Goal: Task Accomplishment & Management: Use online tool/utility

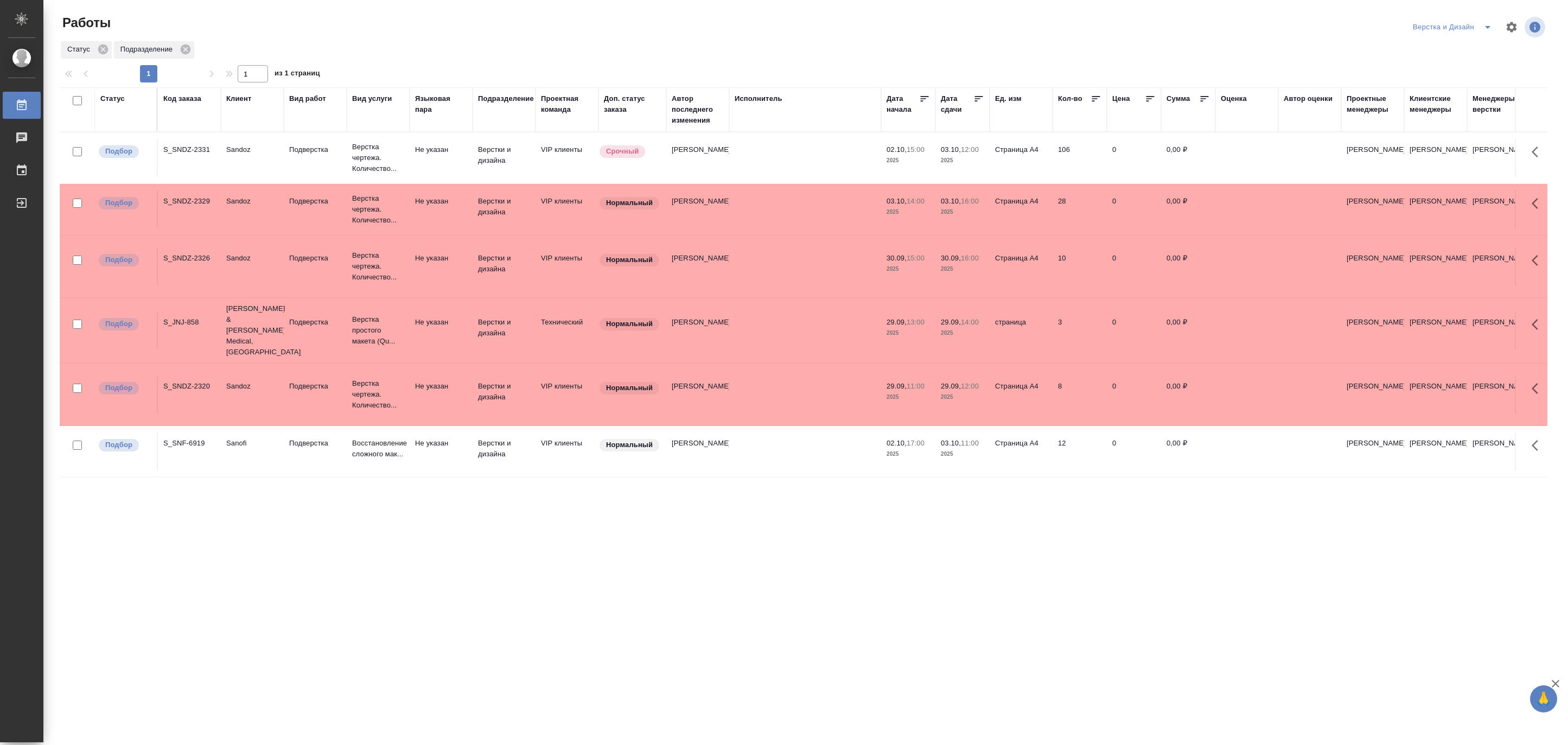
scroll to position [108, 0]
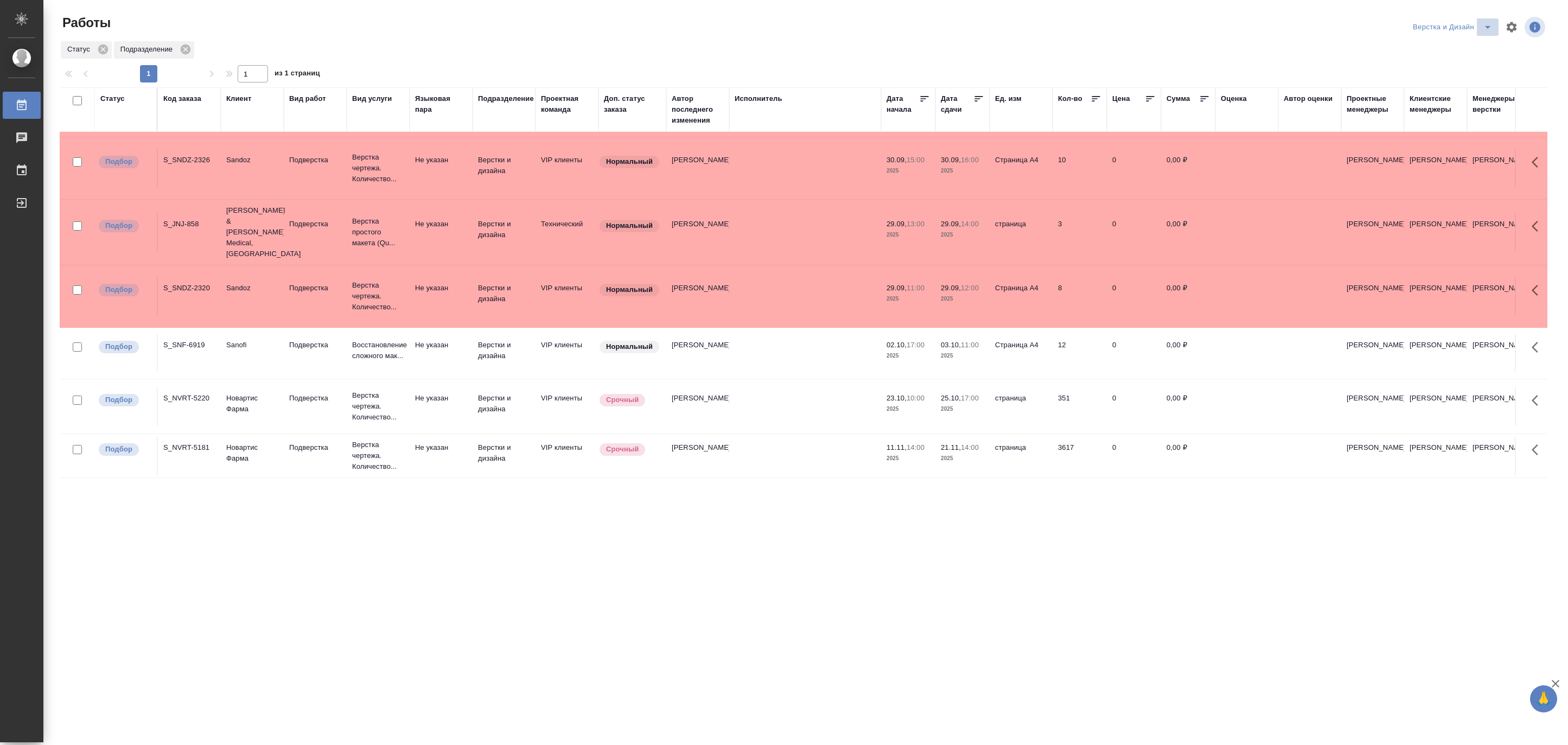
click at [1486, 25] on icon "split button" at bounding box center [1487, 27] width 13 height 13
click at [1458, 81] on li "[PERSON_NAME]" at bounding box center [1458, 83] width 105 height 17
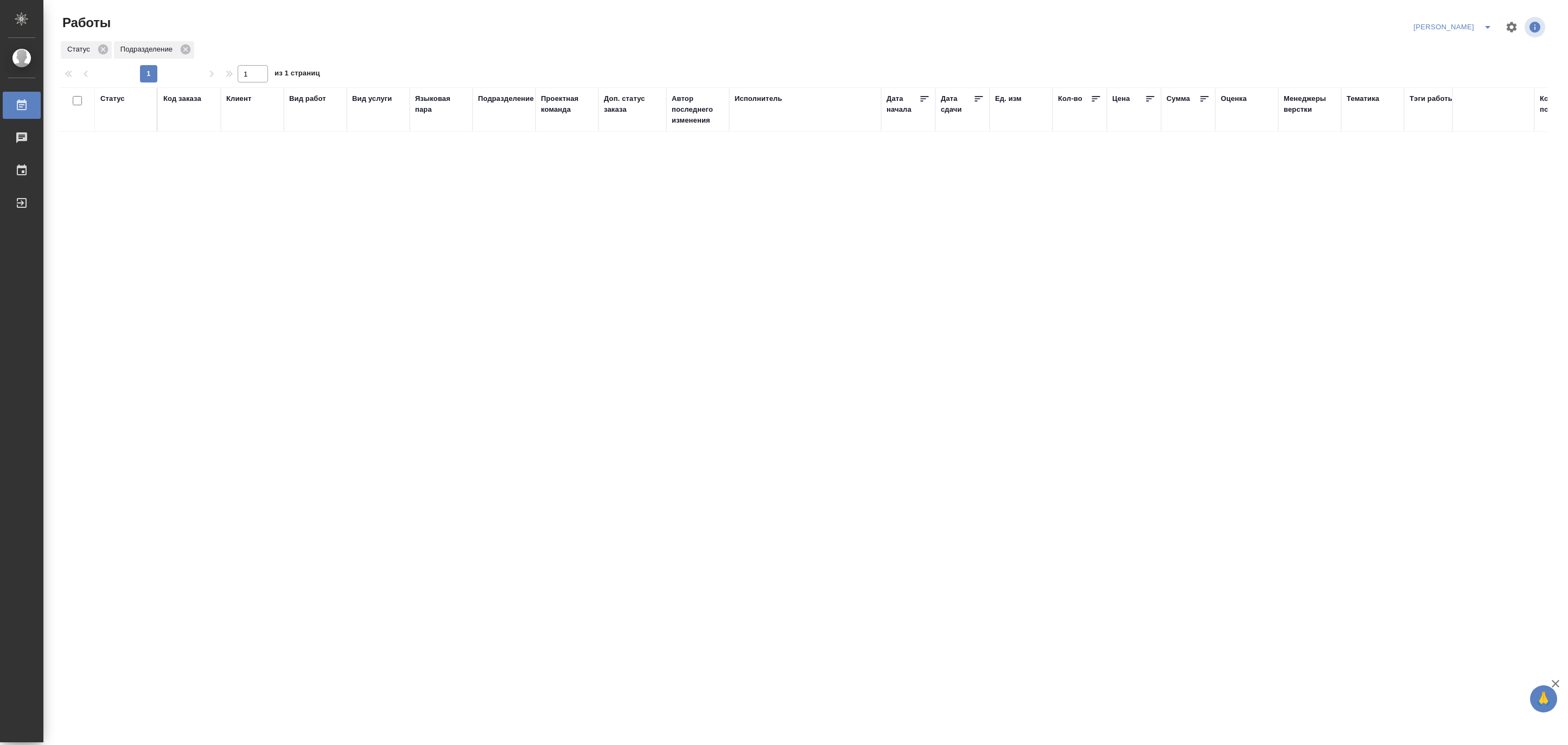
click at [1491, 24] on icon "split button" at bounding box center [1487, 27] width 13 height 13
click at [1456, 45] on li "[PERSON_NAME] работе" at bounding box center [1447, 49] width 105 height 17
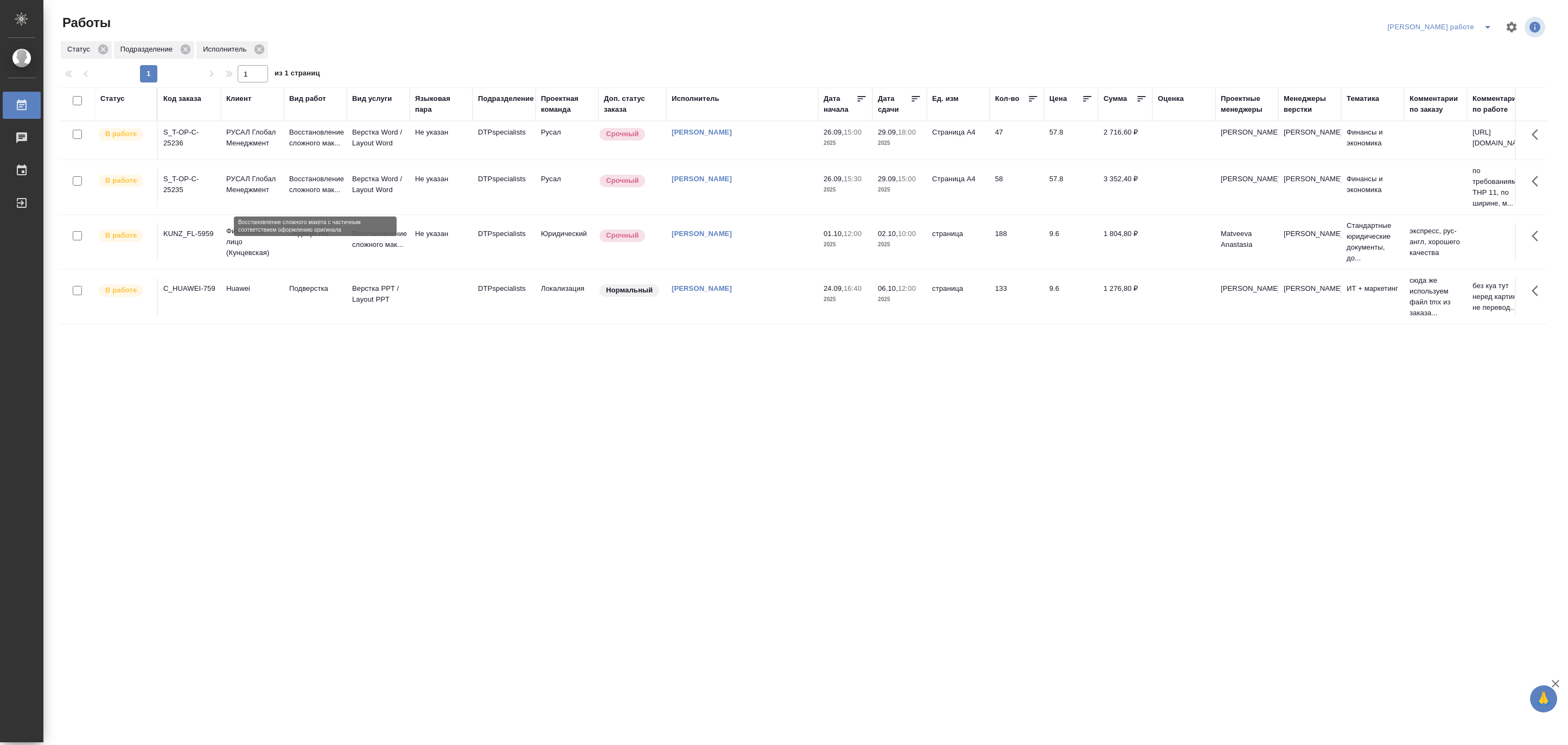
click at [314, 193] on p "Восстановление сложного мак..." at bounding box center [315, 184] width 52 height 22
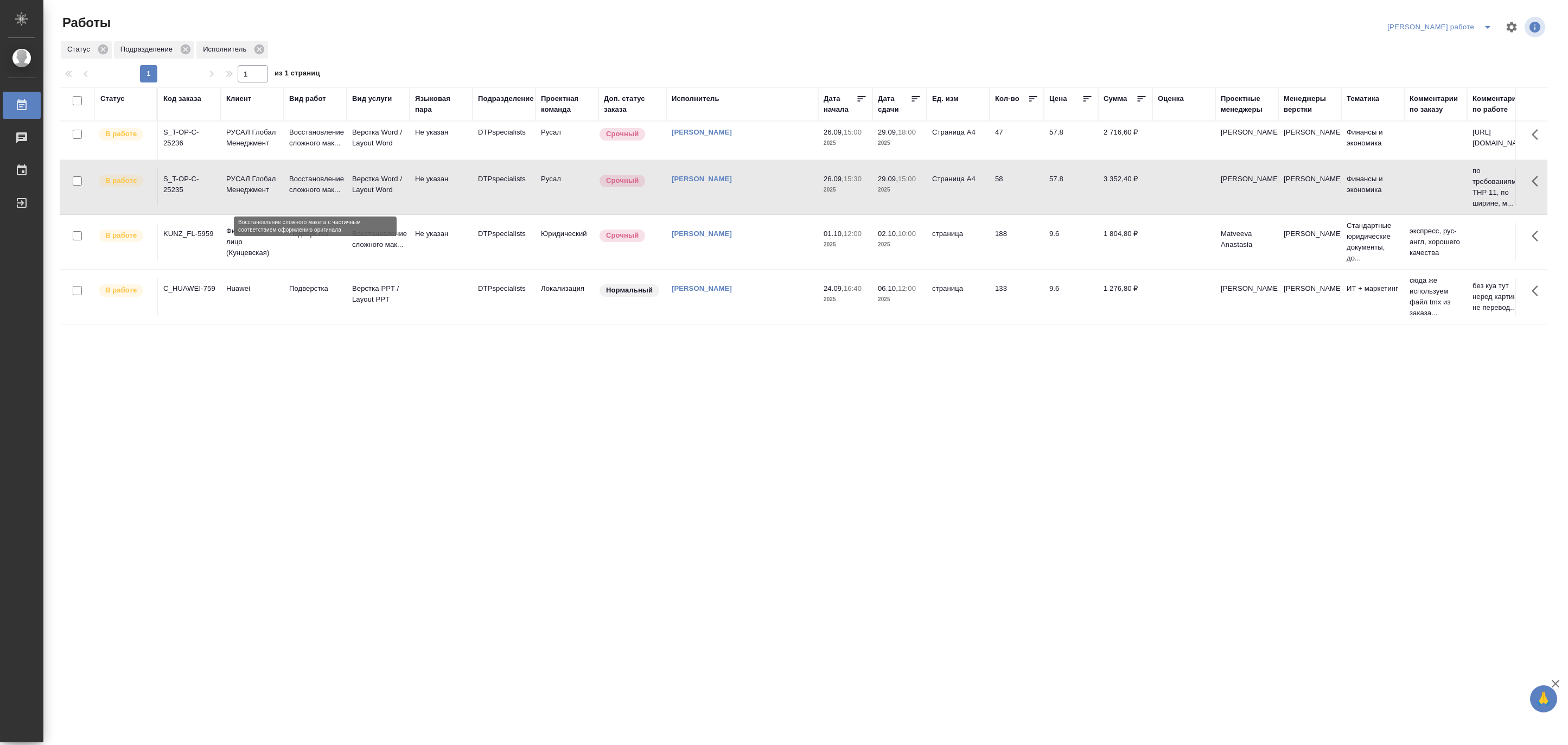
click at [314, 193] on p "Восстановление сложного мак..." at bounding box center [315, 184] width 52 height 22
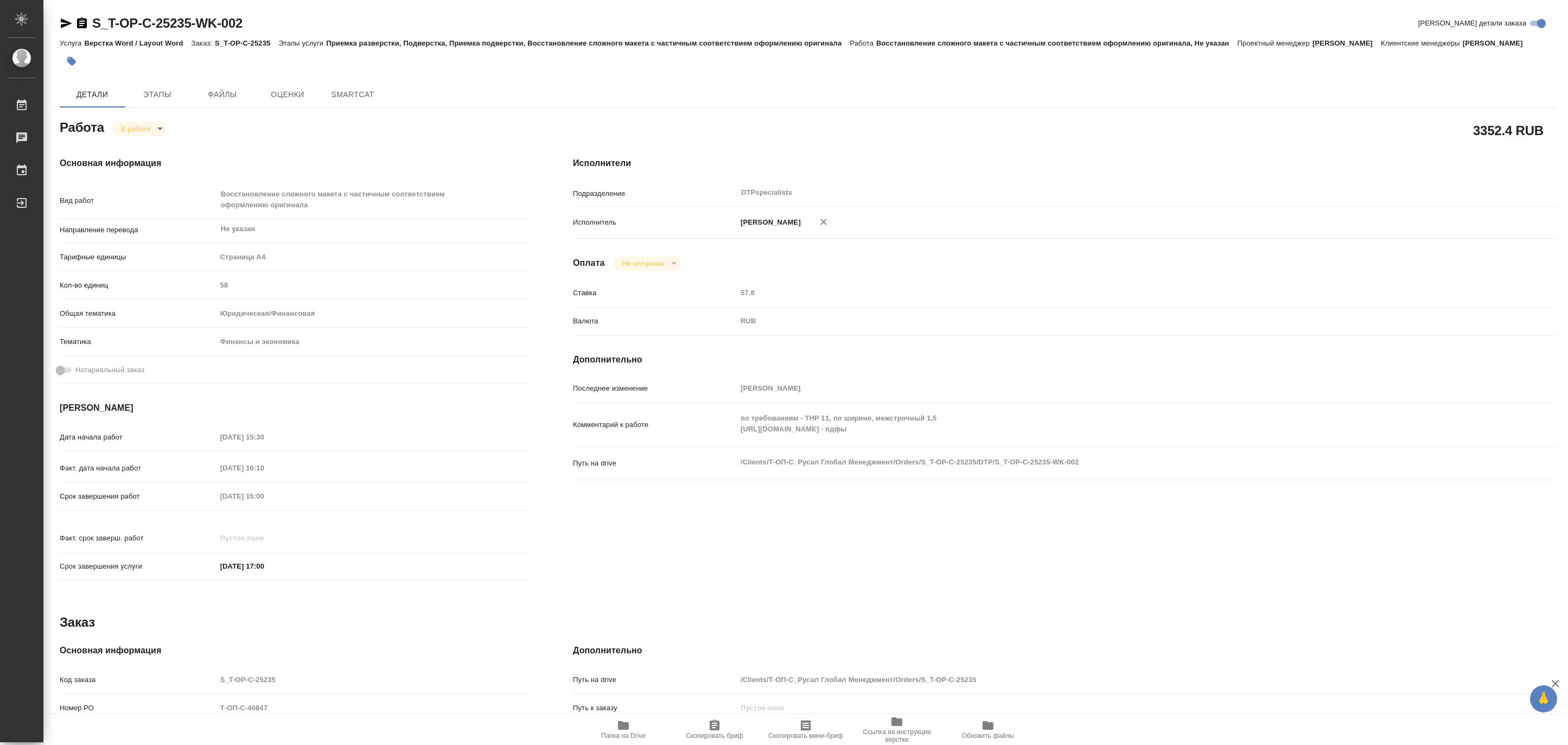
type textarea "x"
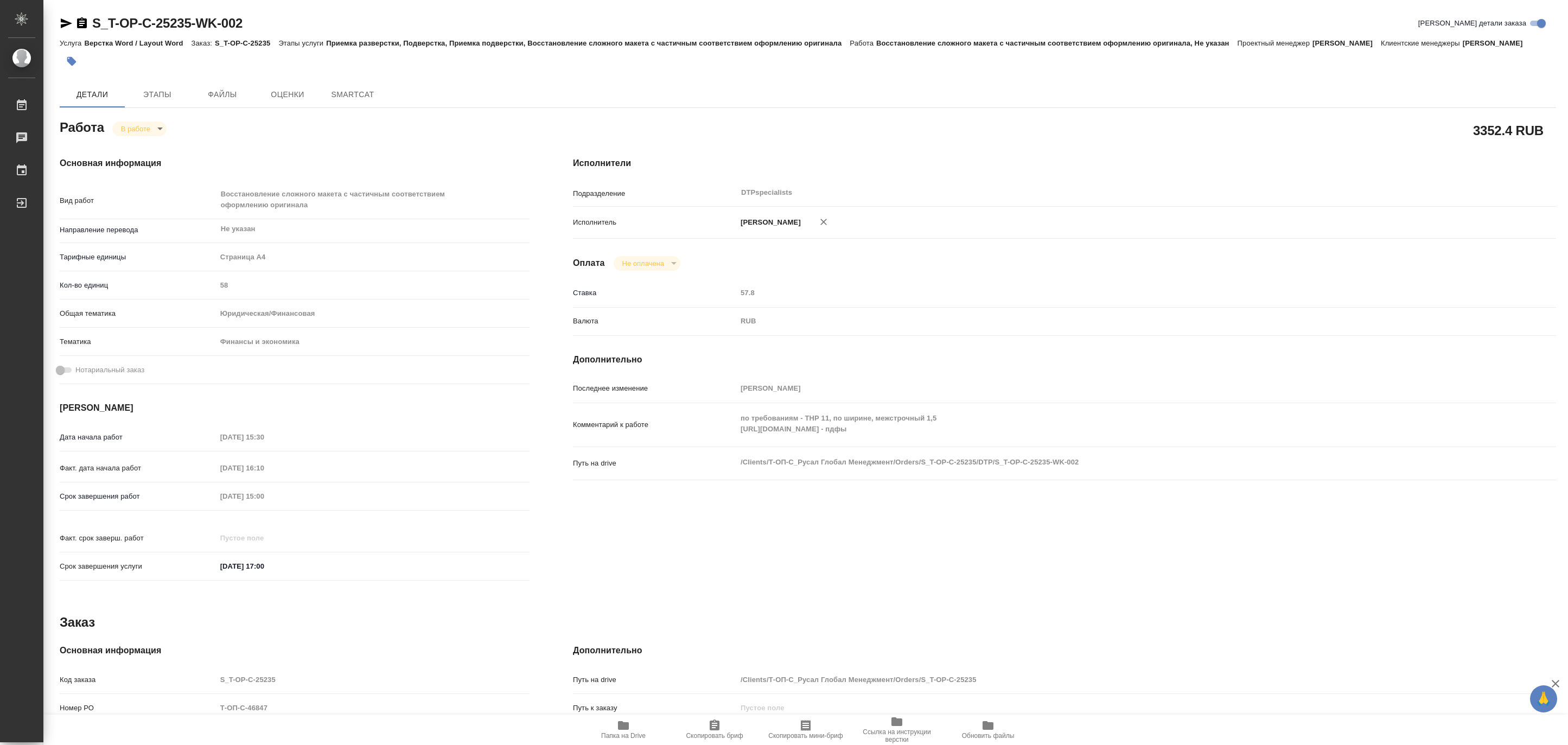
type textarea "x"
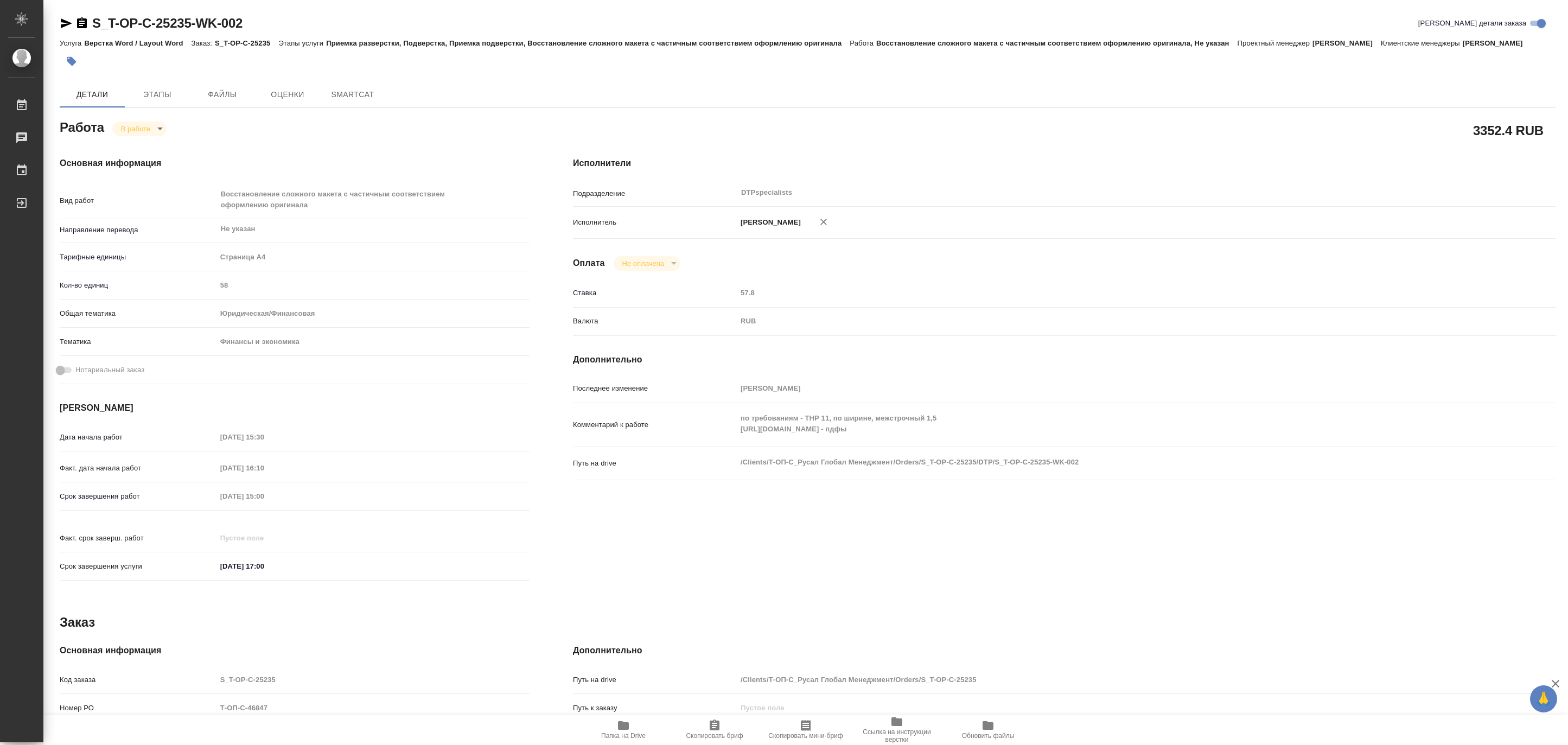
type textarea "x"
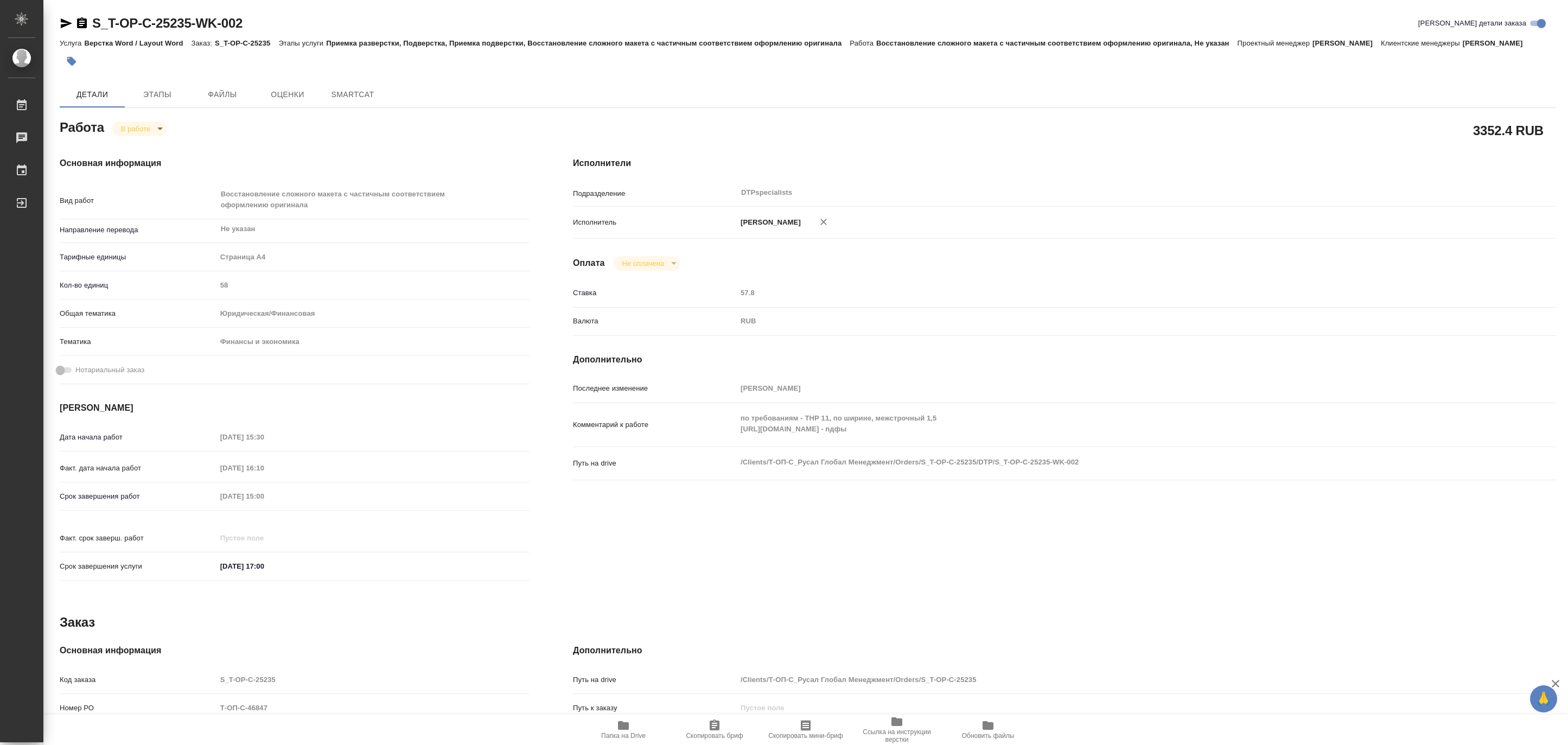
type textarea "x"
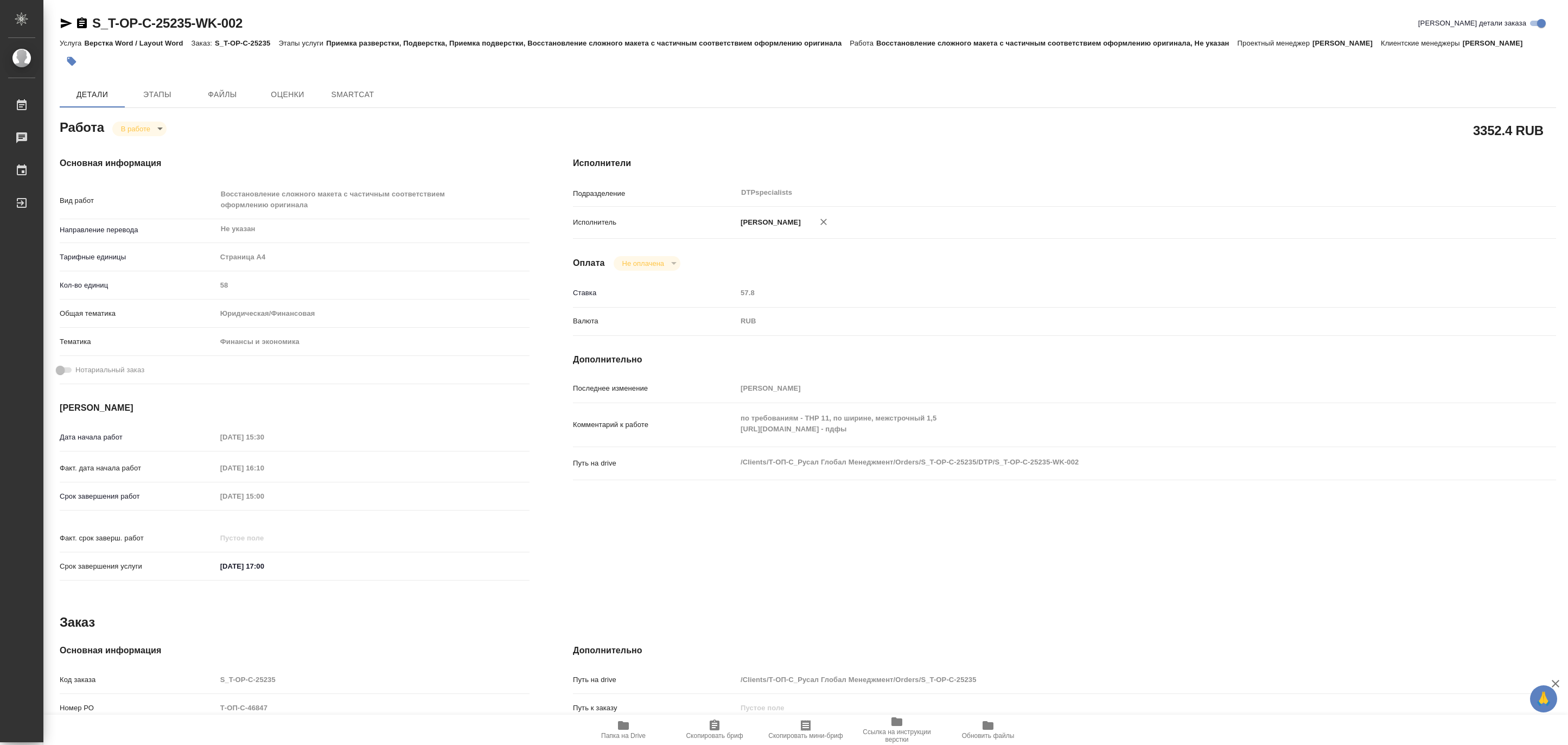
type textarea "x"
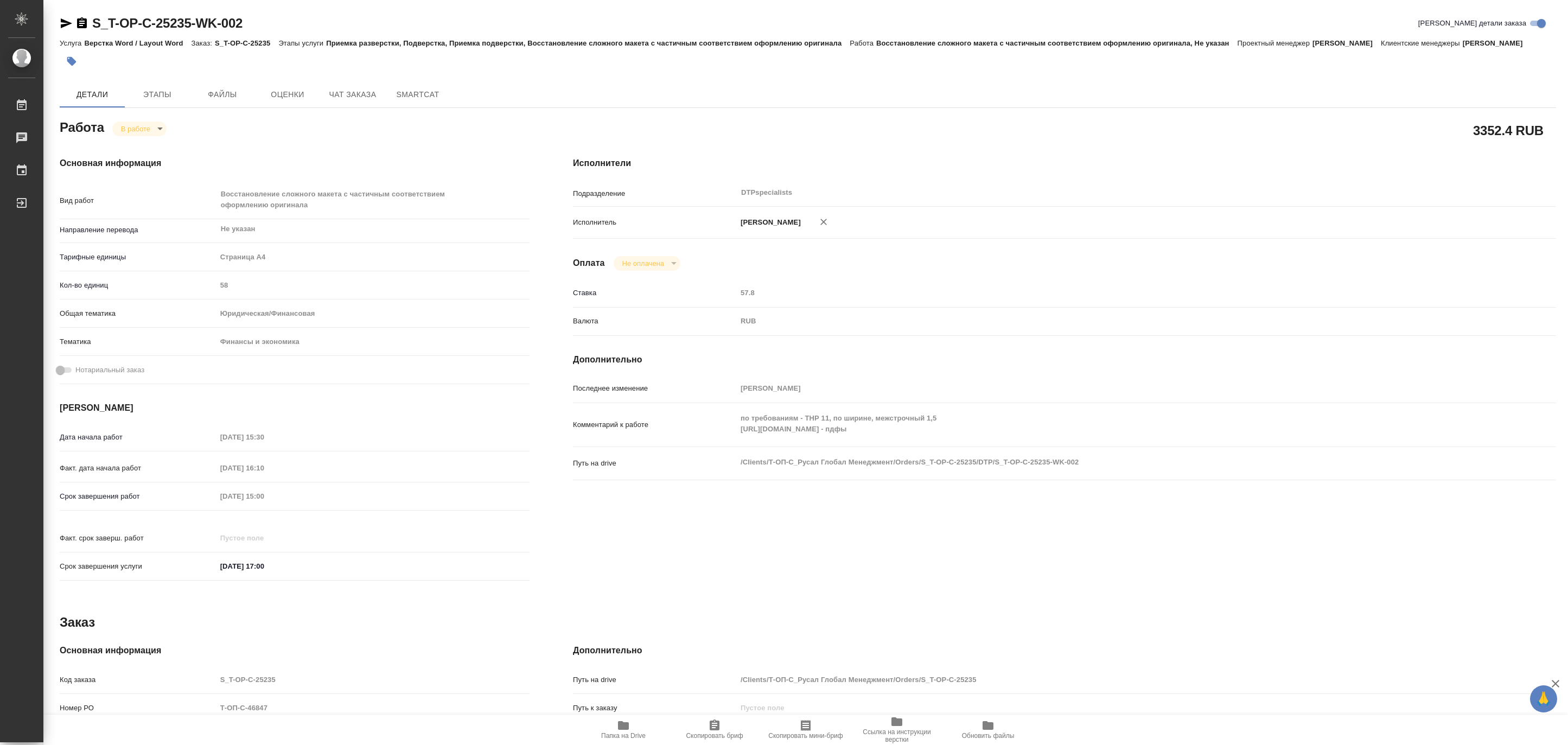
type textarea "x"
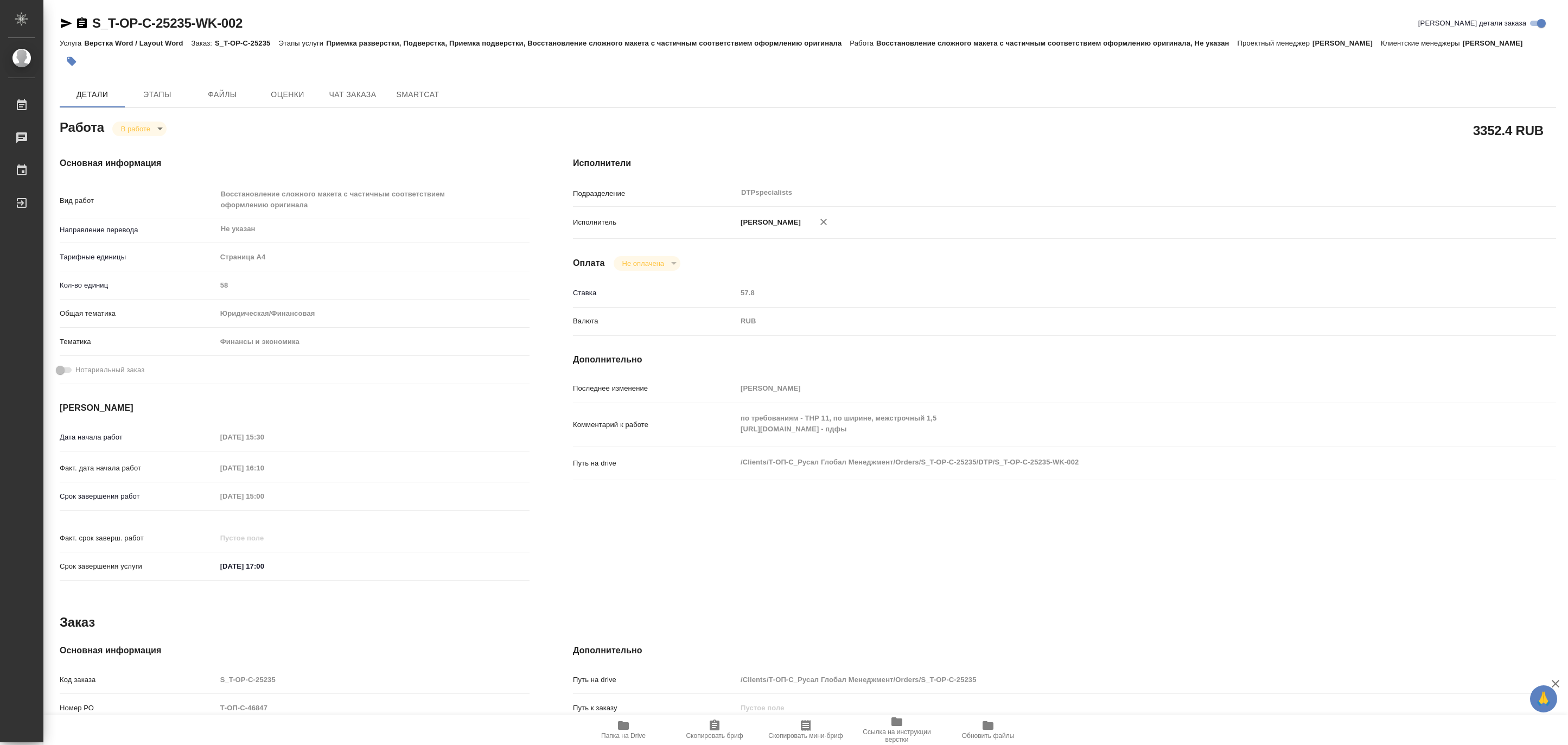
type textarea "x"
